Goal: Obtain resource: Download file/media

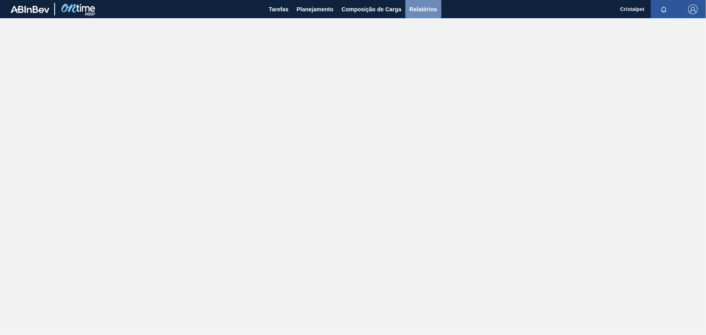
click at [421, 8] on span "Relatórios" at bounding box center [423, 9] width 28 height 10
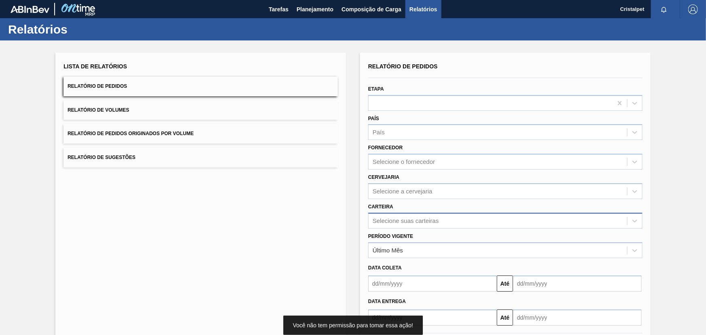
click at [406, 219] on div "Selecione suas carteiras" at bounding box center [505, 221] width 274 height 16
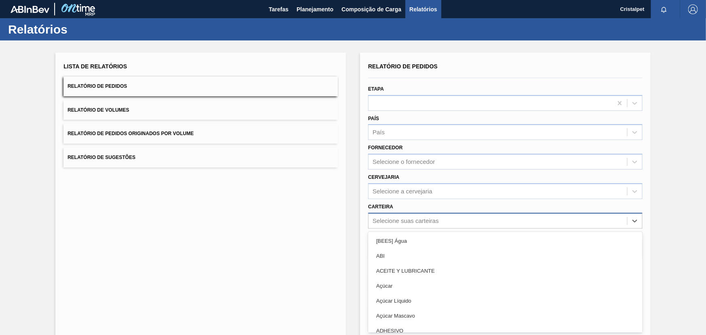
scroll to position [21, 0]
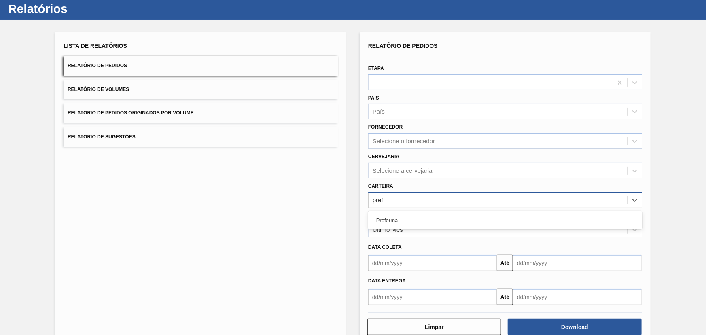
type input "prefo"
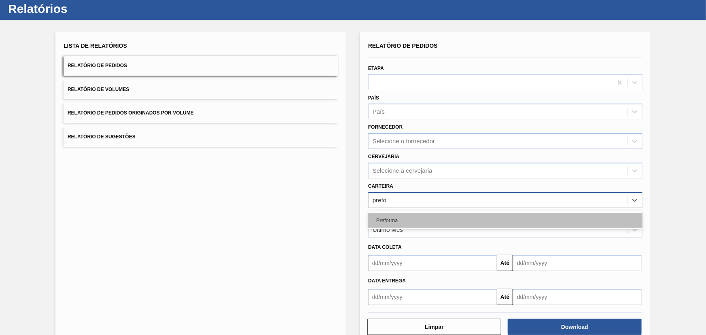
click at [403, 216] on div "Preforma" at bounding box center [505, 220] width 274 height 15
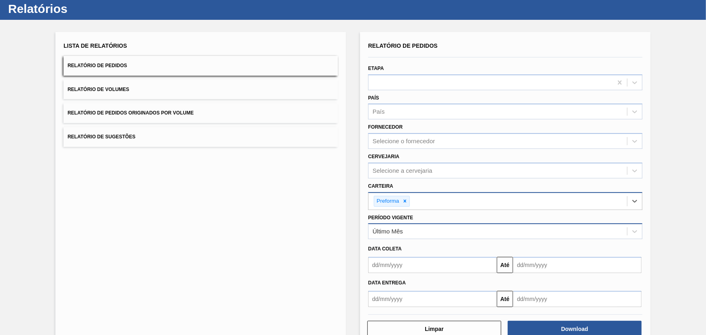
click at [401, 227] on div "Último Mês" at bounding box center [498, 232] width 258 height 12
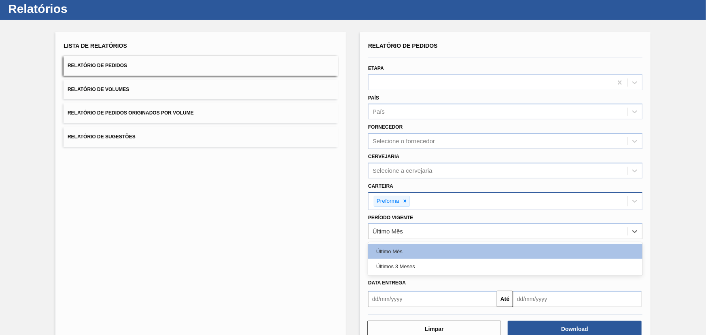
click at [420, 303] on input "text" at bounding box center [432, 299] width 129 height 16
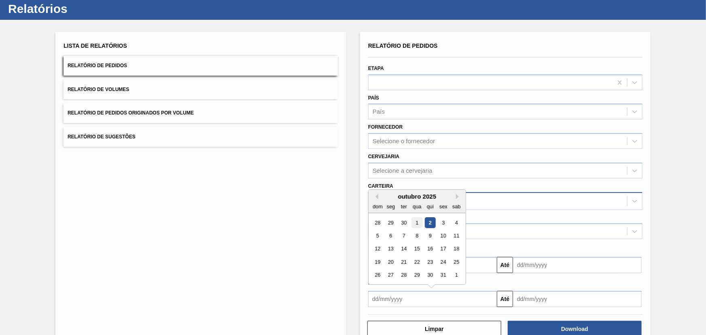
click at [417, 221] on div "1" at bounding box center [416, 222] width 11 height 11
type input "[DATE]"
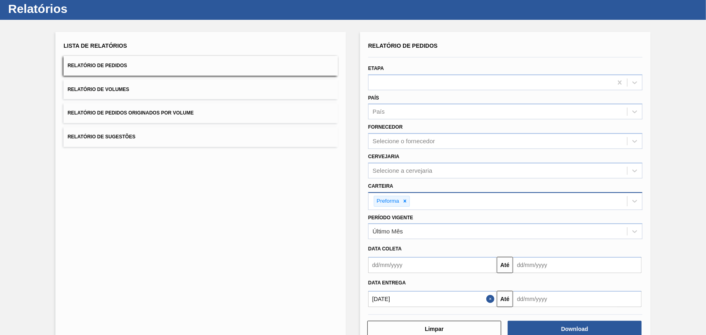
click at [537, 297] on input "text" at bounding box center [577, 299] width 129 height 16
click at [535, 299] on input "text" at bounding box center [577, 299] width 129 height 16
click at [696, 234] on div "Lista de Relatórios Relatório de Pedidos Relatório de Volumes Relatório de Pedi…" at bounding box center [353, 188] width 706 height 336
click at [546, 298] on input "text" at bounding box center [577, 299] width 129 height 16
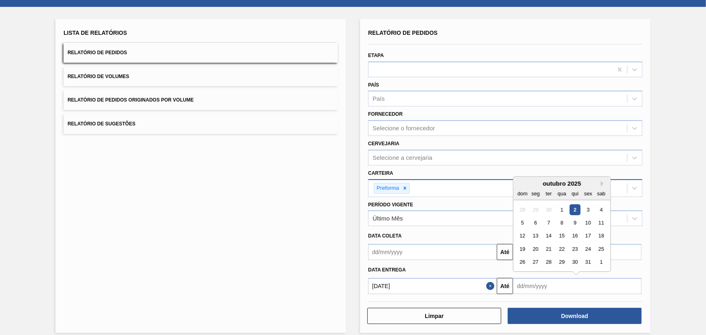
scroll to position [40, 0]
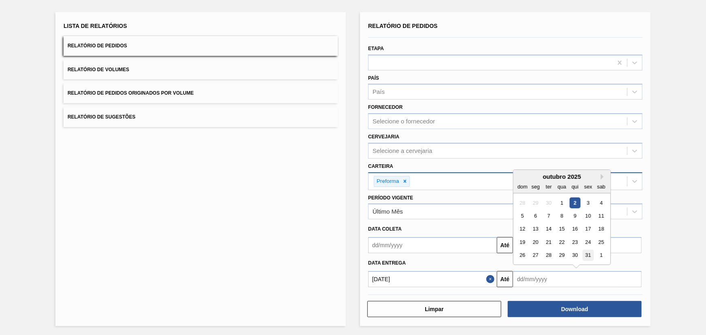
click at [586, 252] on div "31" at bounding box center [588, 255] width 11 height 11
type input "[DATE]"
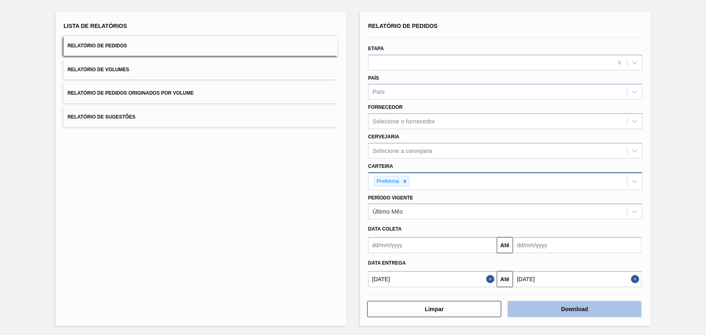
click at [568, 307] on button "Download" at bounding box center [575, 309] width 134 height 16
